Goal: Task Accomplishment & Management: Manage account settings

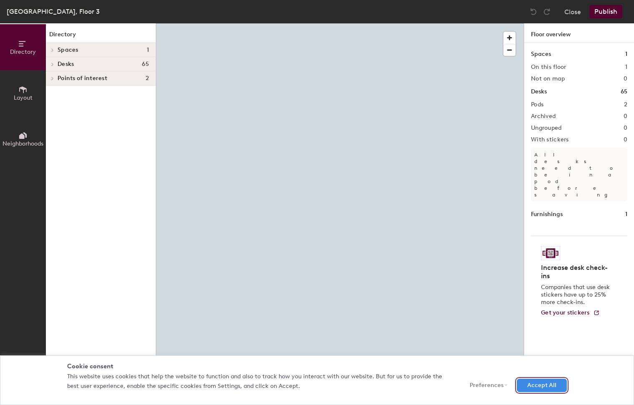
click at [552, 390] on button "Accept All" at bounding box center [542, 385] width 50 height 13
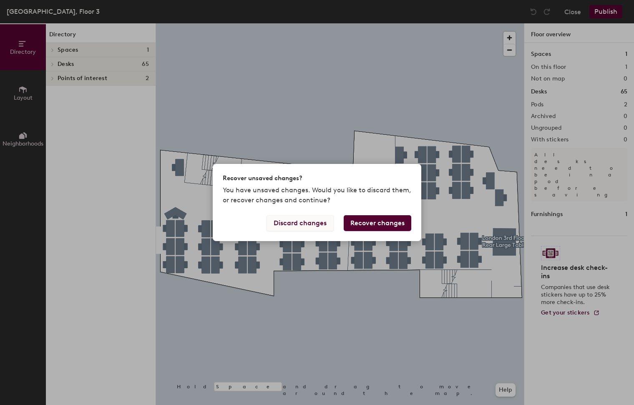
click at [297, 223] on button "Discard changes" at bounding box center [300, 223] width 67 height 16
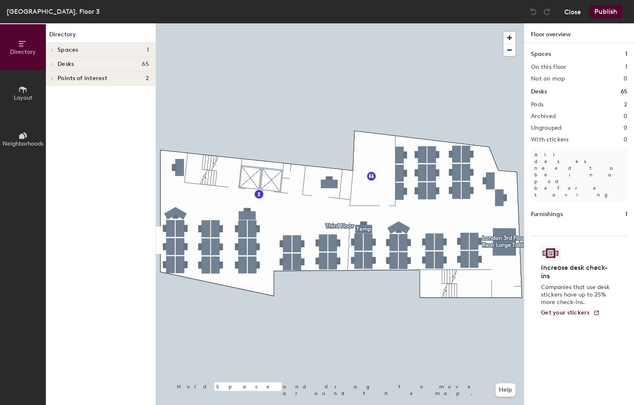
click at [570, 13] on button "Close" at bounding box center [573, 11] width 17 height 13
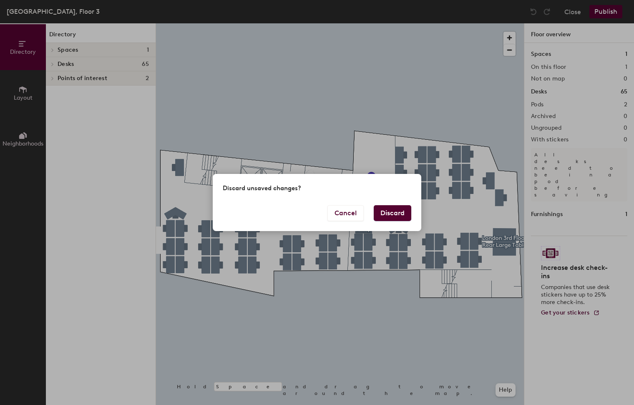
click at [390, 211] on button "Discard" at bounding box center [393, 213] width 38 height 16
